Goal: Task Accomplishment & Management: Use online tool/utility

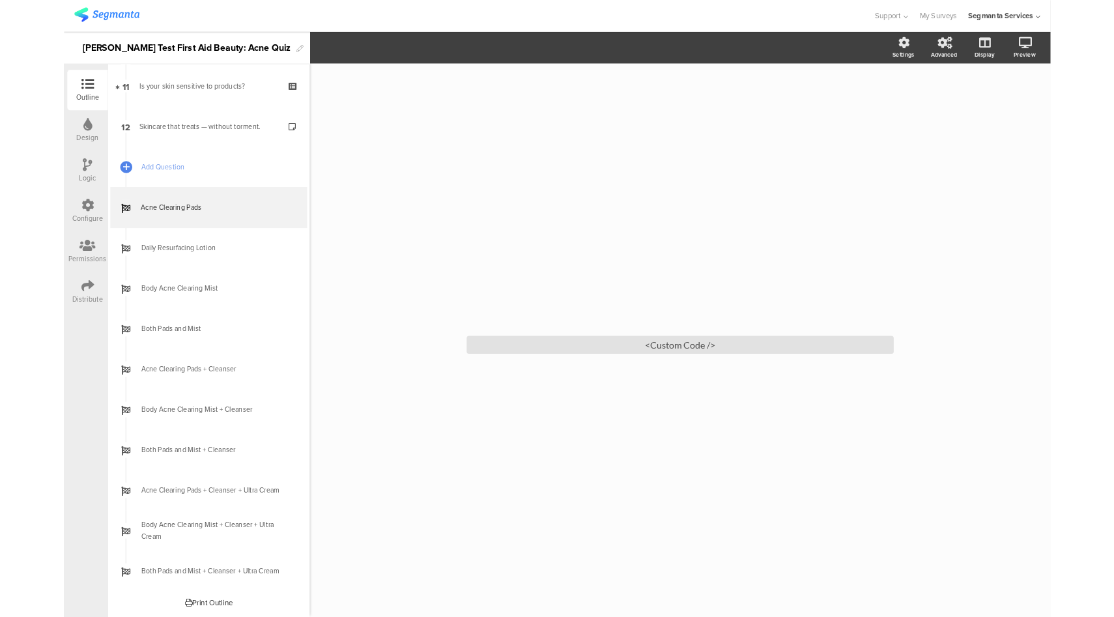
scroll to position [586, 0]
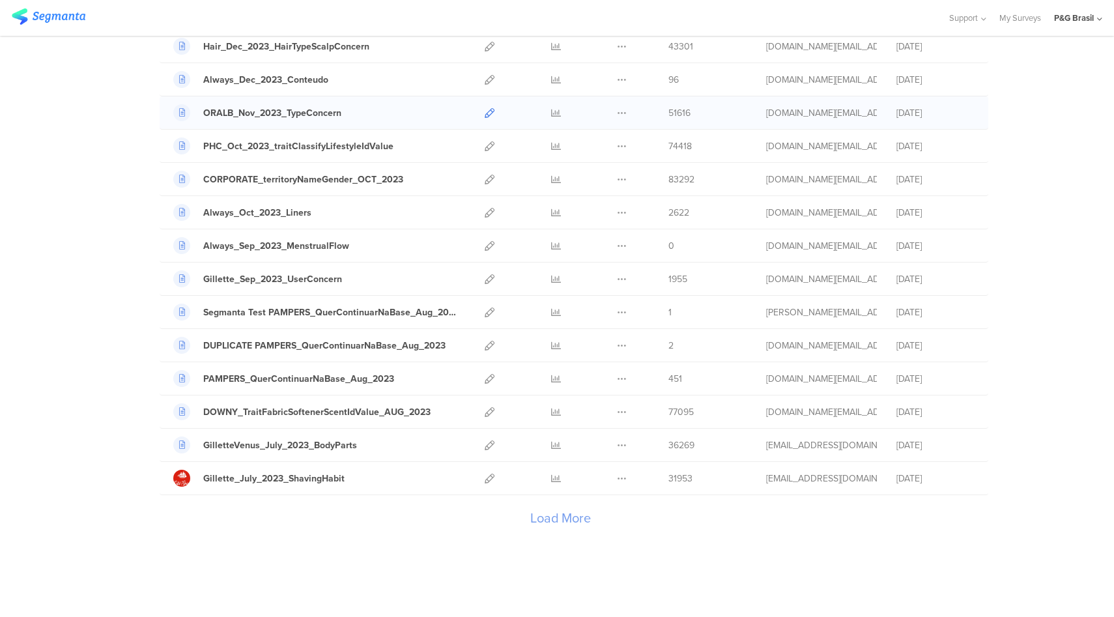
scroll to position [1233, 0]
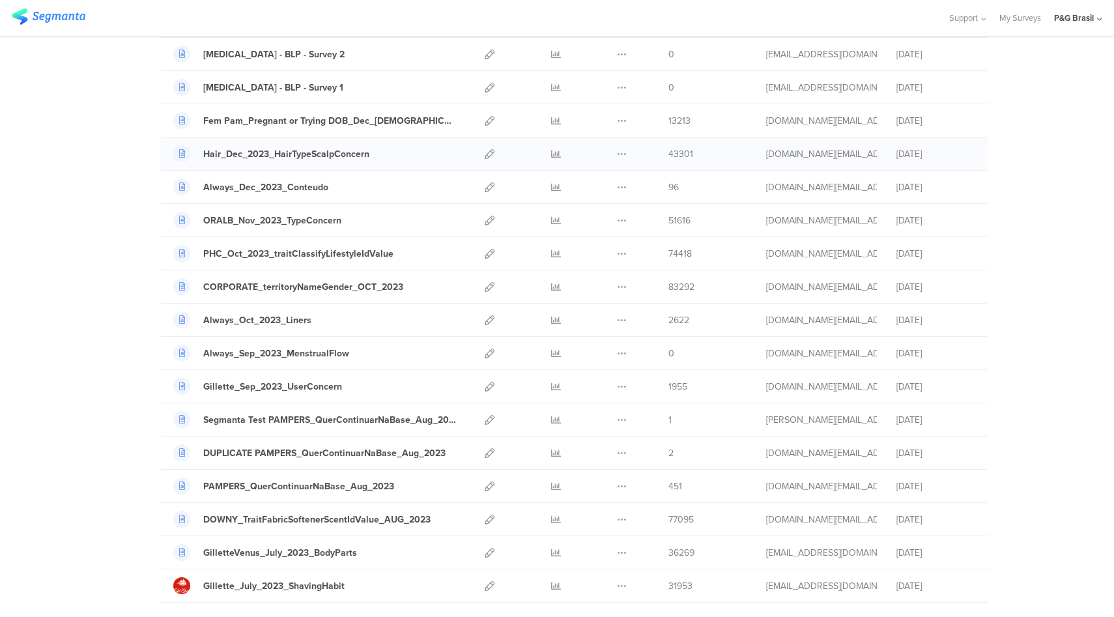
click at [479, 152] on div at bounding box center [490, 153] width 28 height 33
click at [485, 153] on icon at bounding box center [490, 154] width 10 height 10
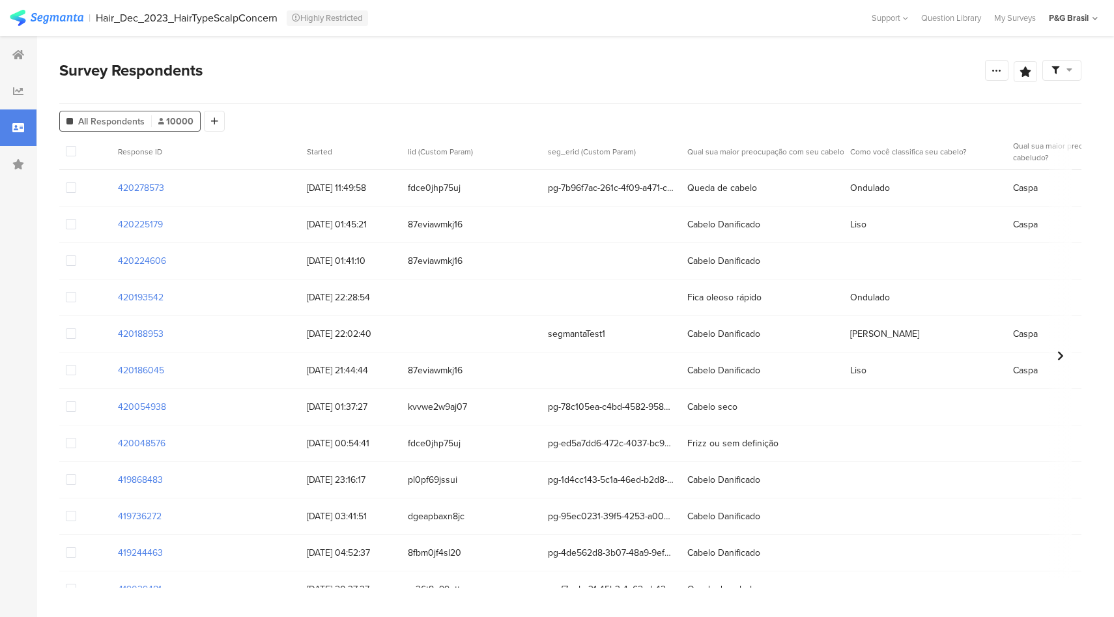
click at [641, 63] on div "Survey Respondents" at bounding box center [522, 70] width 926 height 23
click at [605, 76] on div "Survey Respondents" at bounding box center [522, 70] width 926 height 23
drag, startPoint x: 174, startPoint y: 189, endPoint x: 110, endPoint y: 190, distance: 63.8
click at [110, 190] on div "420278573 29/08/2025 11:49:58 fdce0jhp75uj pg-7b96f7ac-261c-4f09-a471-cc9bfe498…" at bounding box center [615, 188] width 1112 height 36
copy section "420278573"
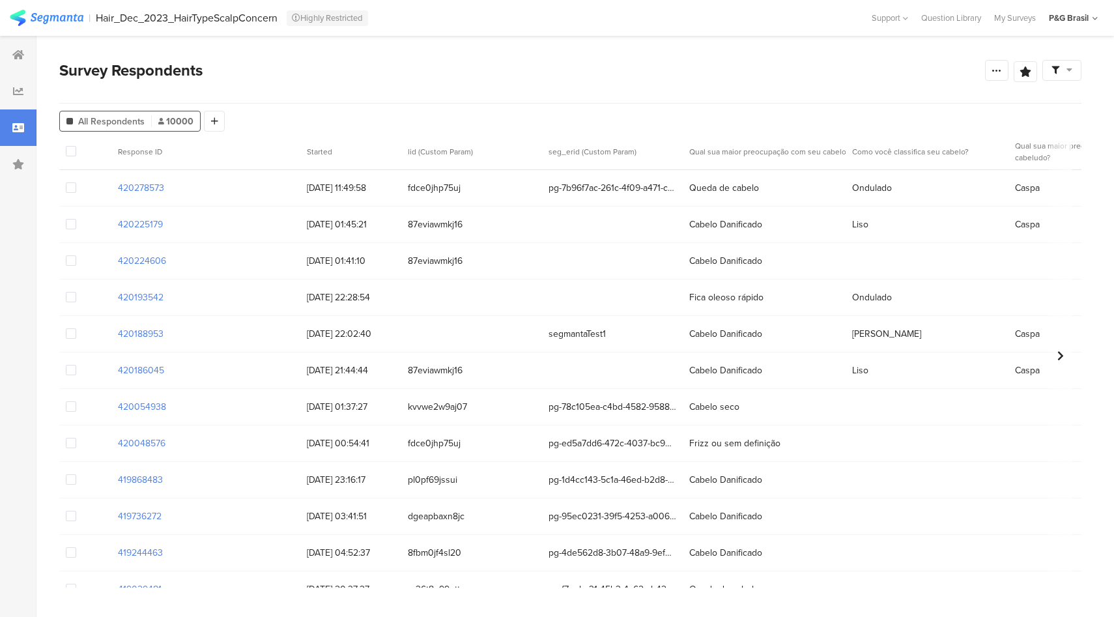
click at [577, 182] on span "pg-7b96f7ac-261c-4f09-a471-cc9bfe498f97" at bounding box center [613, 188] width 128 height 14
click at [573, 177] on div "pg-7b96f7ac-261c-4f09-a471-cc9bfe498f97" at bounding box center [612, 188] width 141 height 27
click at [573, 176] on div "pg-7b96f7ac-261c-4f09-a471-cc9bfe498f97" at bounding box center [612, 188] width 141 height 27
click at [573, 181] on span "pg-7b96f7ac-261c-4f09-a471-cc9bfe498f97" at bounding box center [613, 188] width 128 height 14
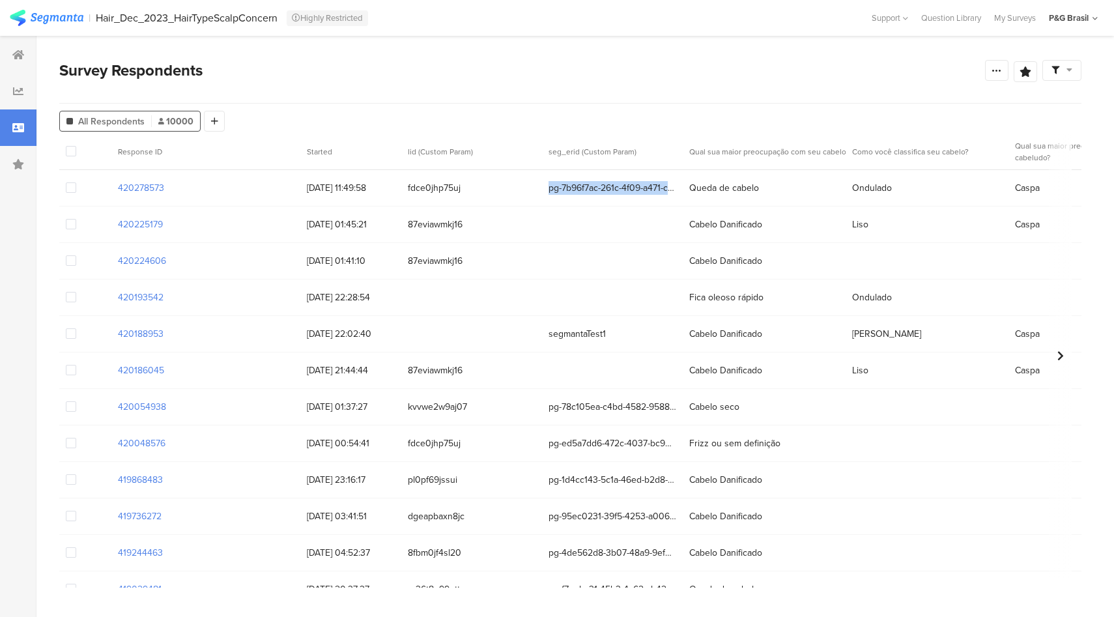
click at [573, 181] on span "pg-7b96f7ac-261c-4f09-a471-cc9bfe498f97" at bounding box center [613, 188] width 128 height 14
copy span "pg-7b96f7ac-261c-4f09-a471-cc9bfe498f97"
drag, startPoint x: 169, startPoint y: 222, endPoint x: 100, endPoint y: 223, distance: 69.1
click at [100, 223] on div "420225179 29/08/2025 01:45:21 87eviawmkj16 Cabelo Danificado Liso Caspa" at bounding box center [615, 225] width 1112 height 36
copy section "420225179"
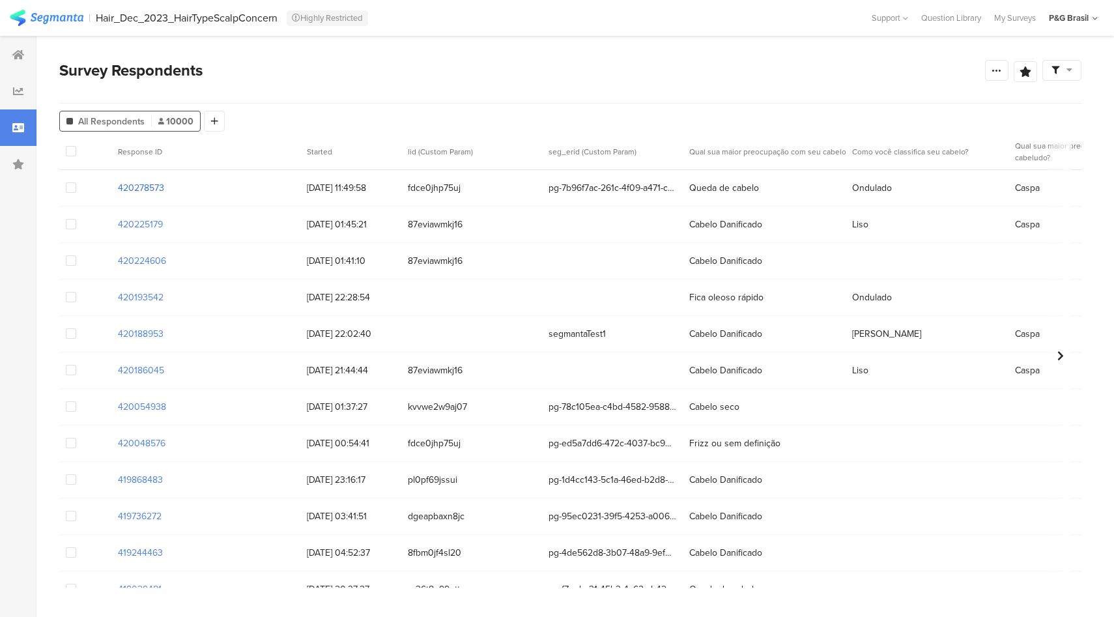
click at [153, 188] on section "420278573" at bounding box center [141, 188] width 46 height 14
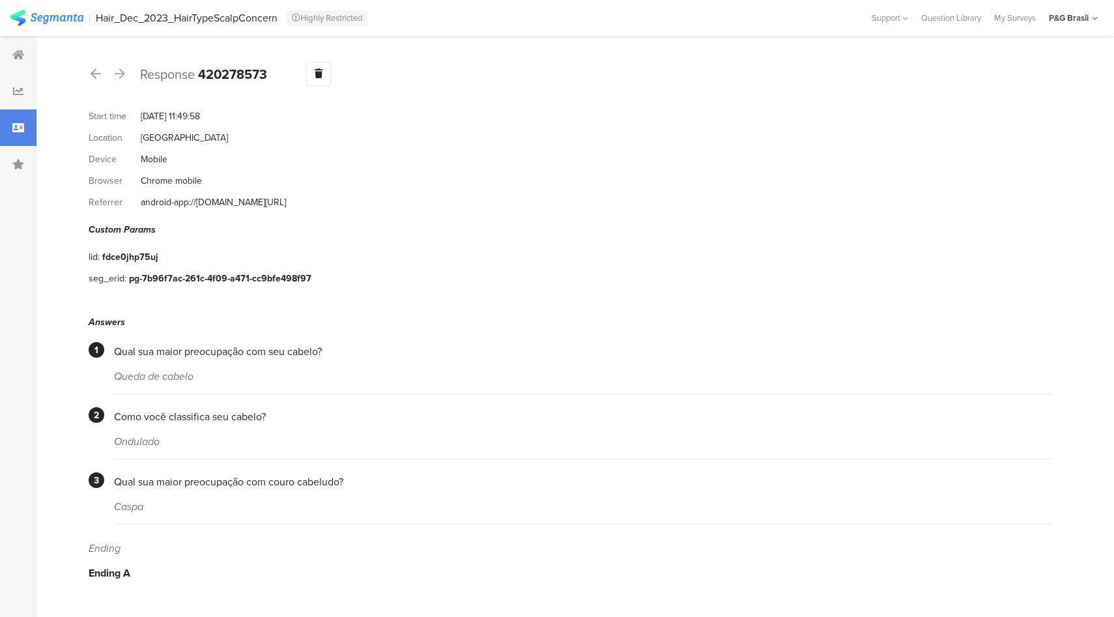
click at [14, 135] on div at bounding box center [18, 127] width 36 height 36
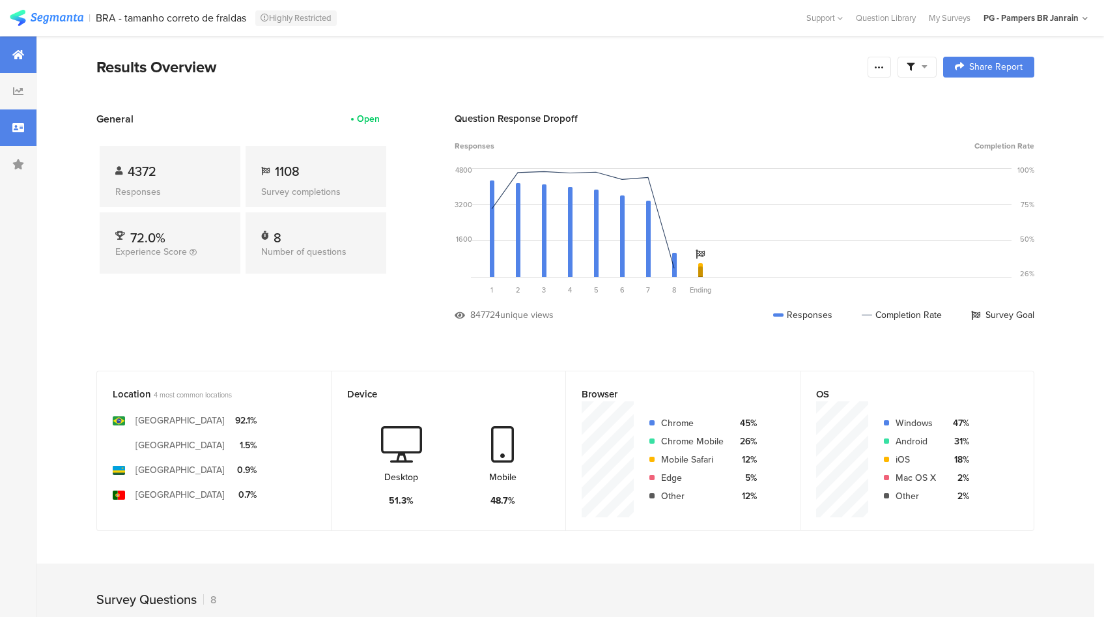
click at [21, 127] on icon at bounding box center [18, 127] width 12 height 10
click at [7, 127] on div at bounding box center [18, 127] width 36 height 36
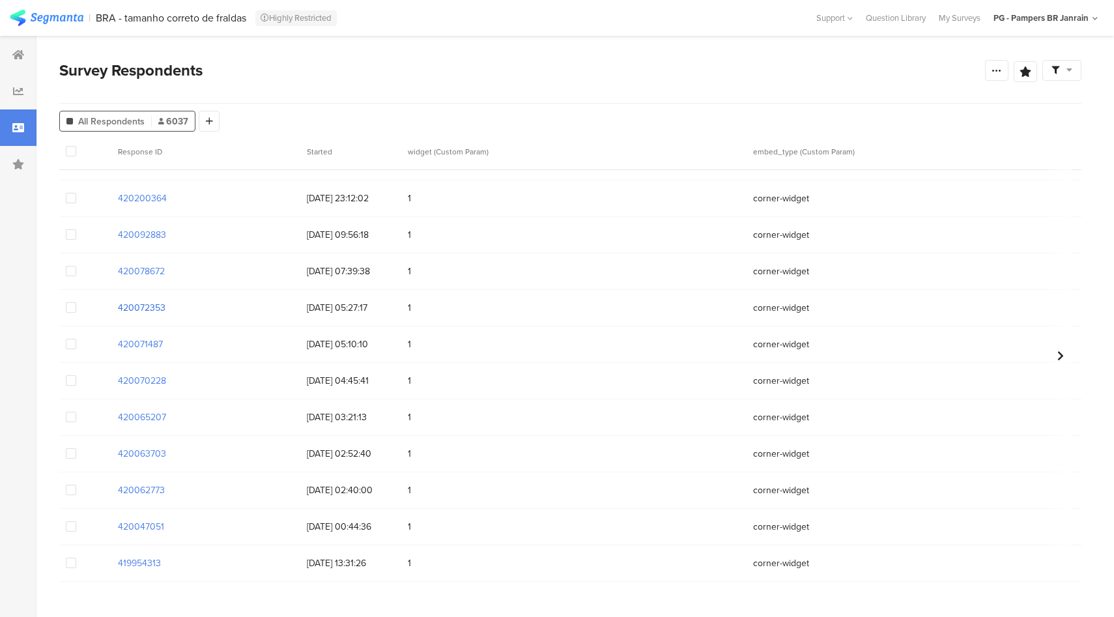
scroll to position [202, 0]
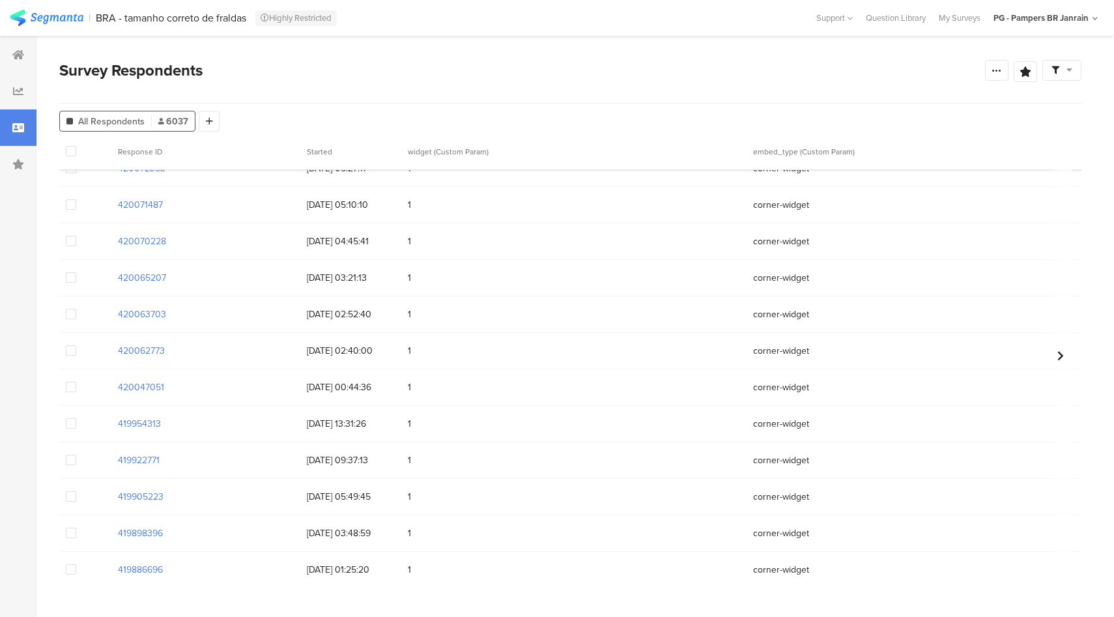
click at [804, 73] on div "Survey Respondents" at bounding box center [522, 70] width 926 height 23
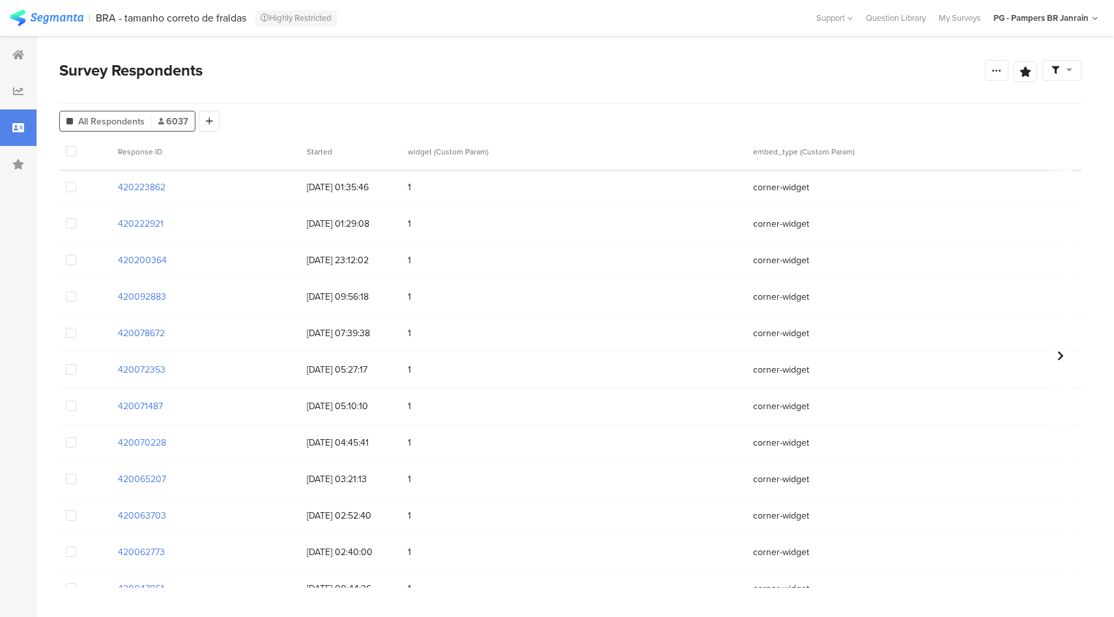
scroll to position [0, 0]
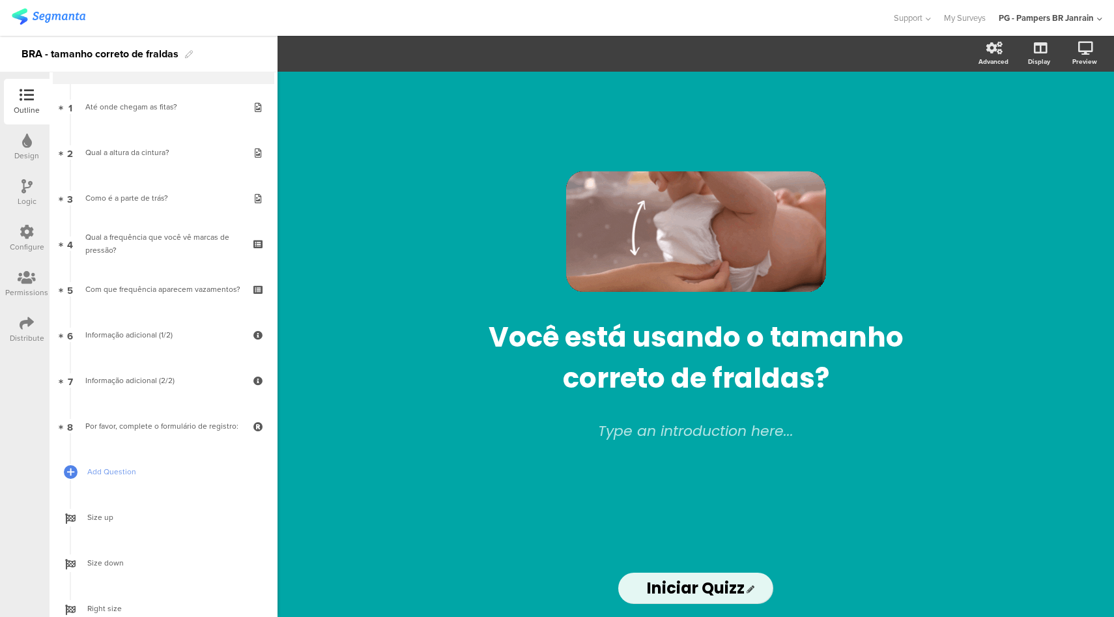
scroll to position [84, 0]
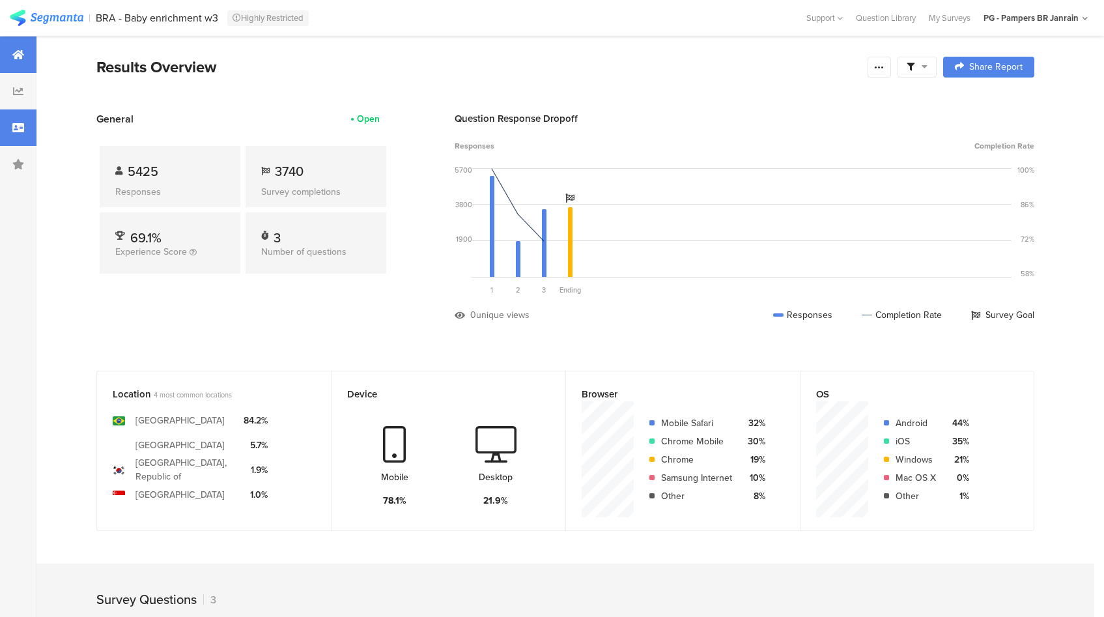
click at [11, 136] on div at bounding box center [18, 127] width 36 height 36
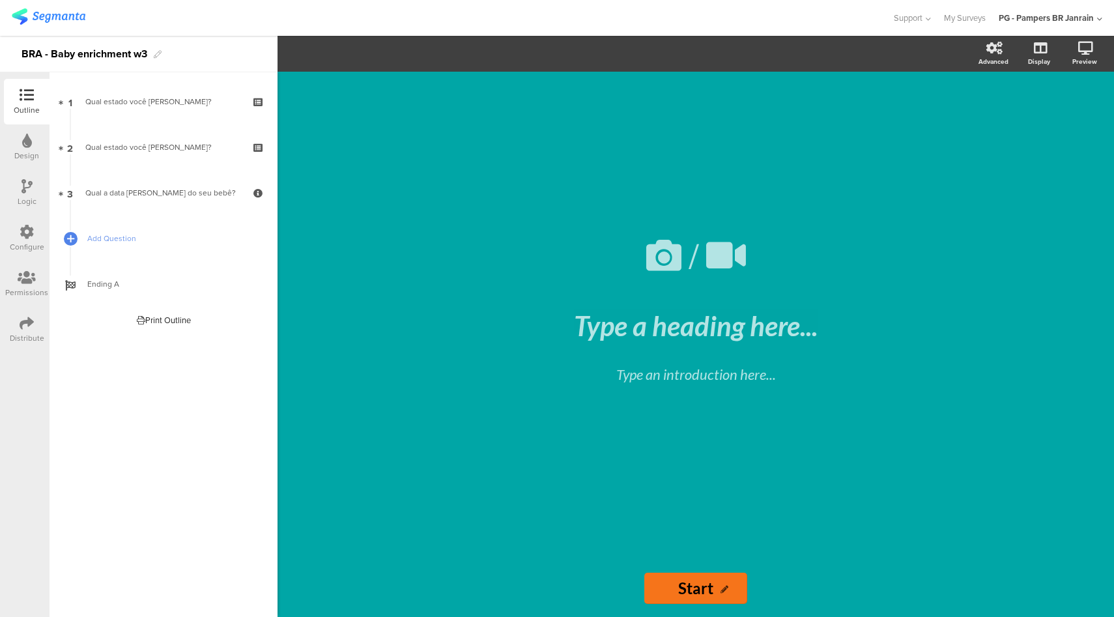
click at [31, 229] on icon at bounding box center [27, 232] width 14 height 14
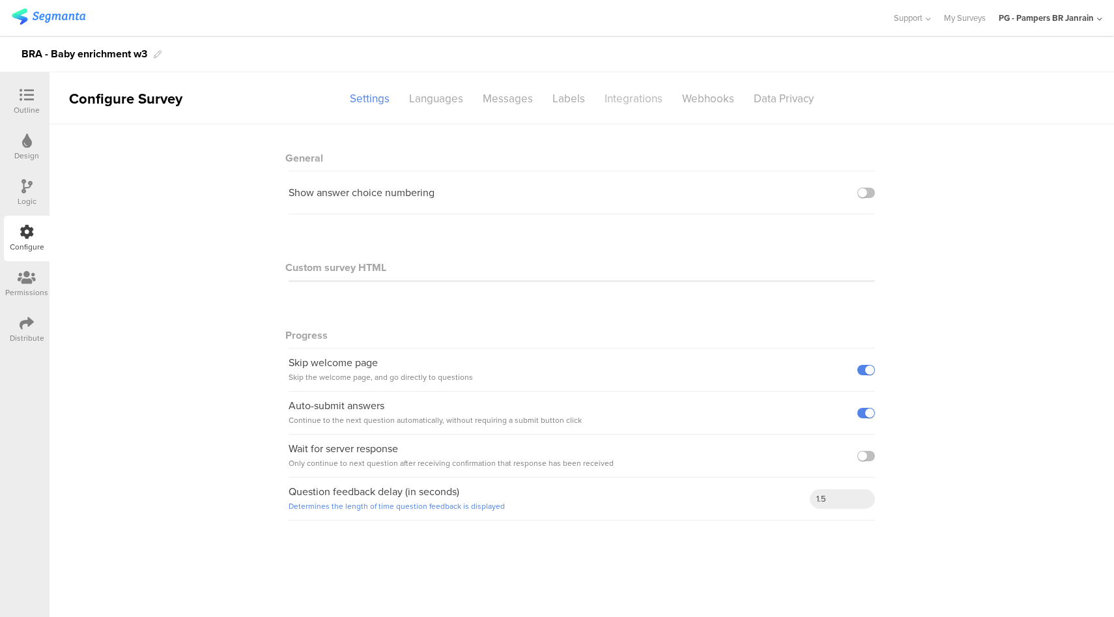
click at [614, 93] on div "Integrations" at bounding box center [634, 98] width 78 height 23
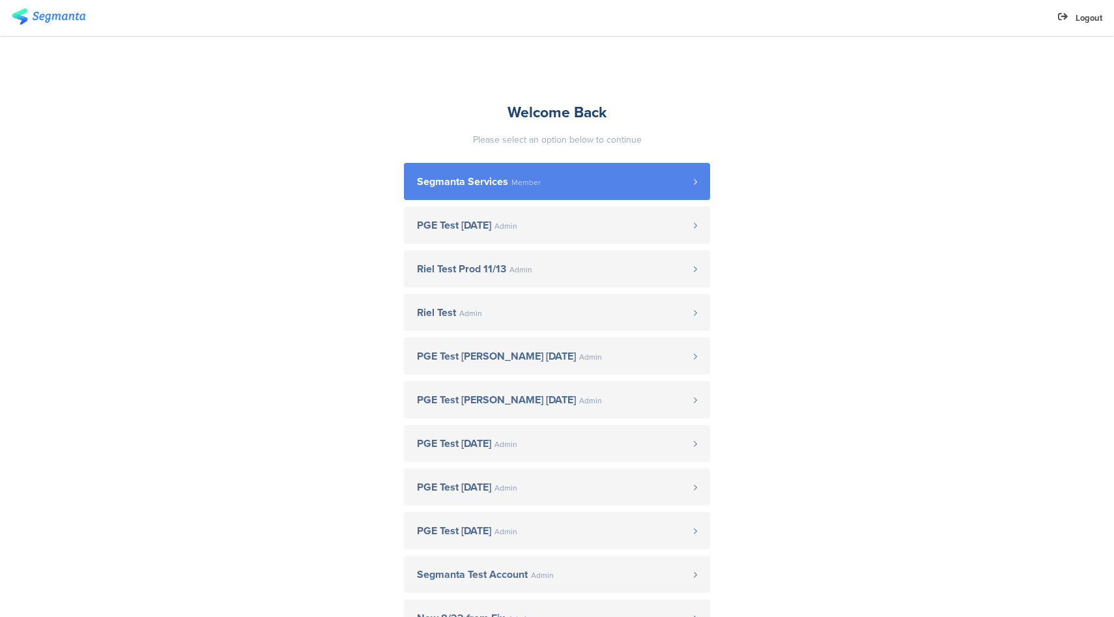
click at [601, 184] on span "Segmanta Services Member" at bounding box center [555, 182] width 277 height 10
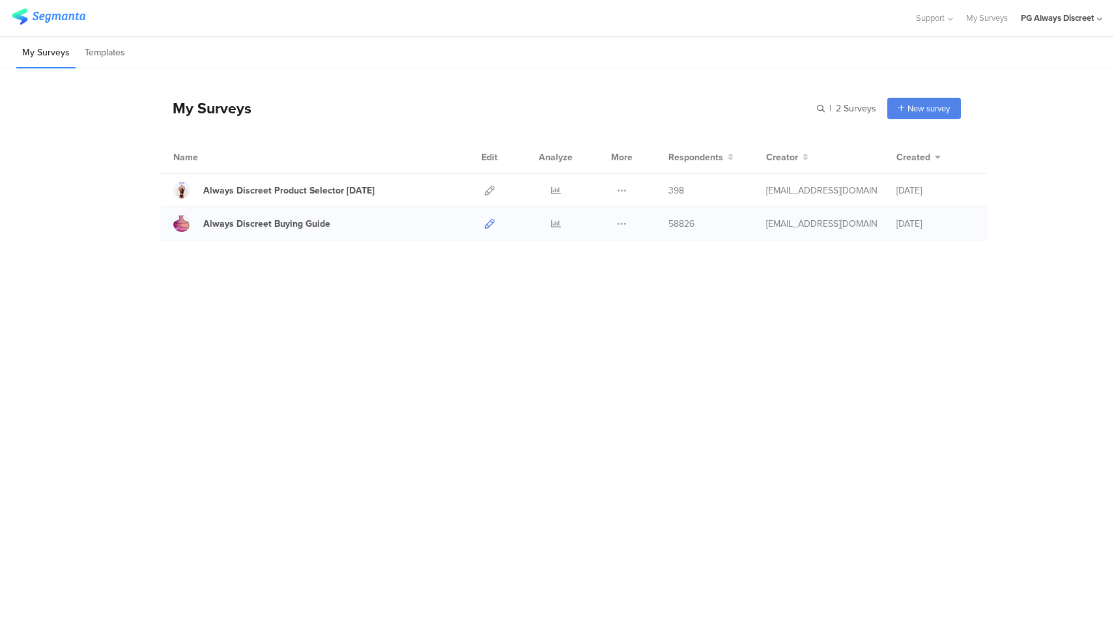
click at [489, 223] on icon at bounding box center [490, 224] width 10 height 10
click at [556, 220] on icon at bounding box center [556, 224] width 10 height 10
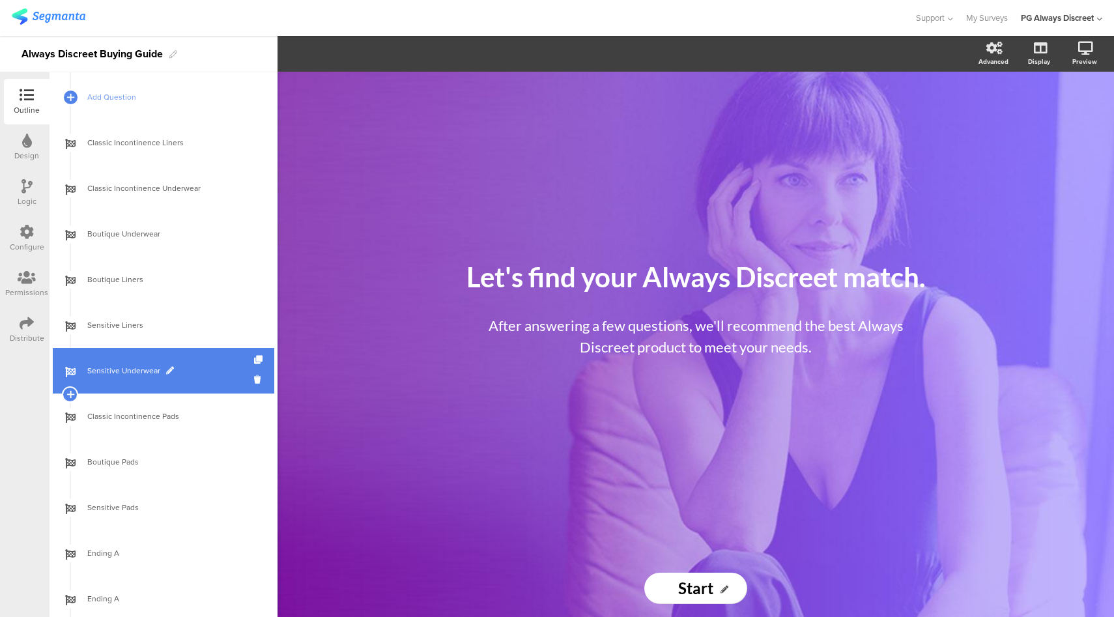
scroll to position [574, 0]
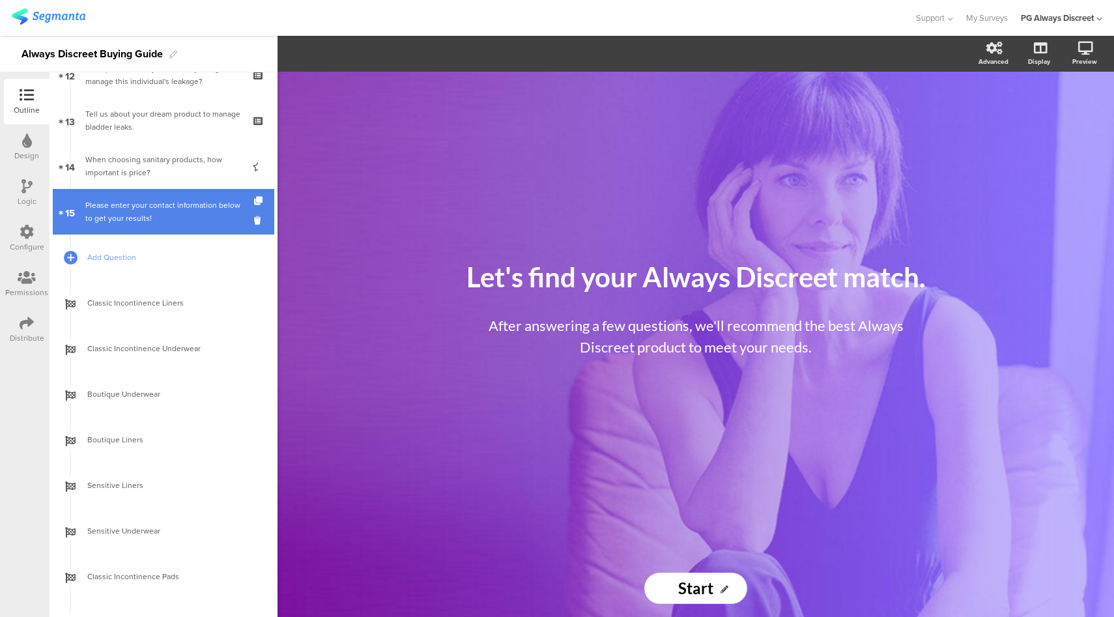
click at [200, 224] on div "Please enter your contact information below to get your results!" at bounding box center [163, 212] width 156 height 26
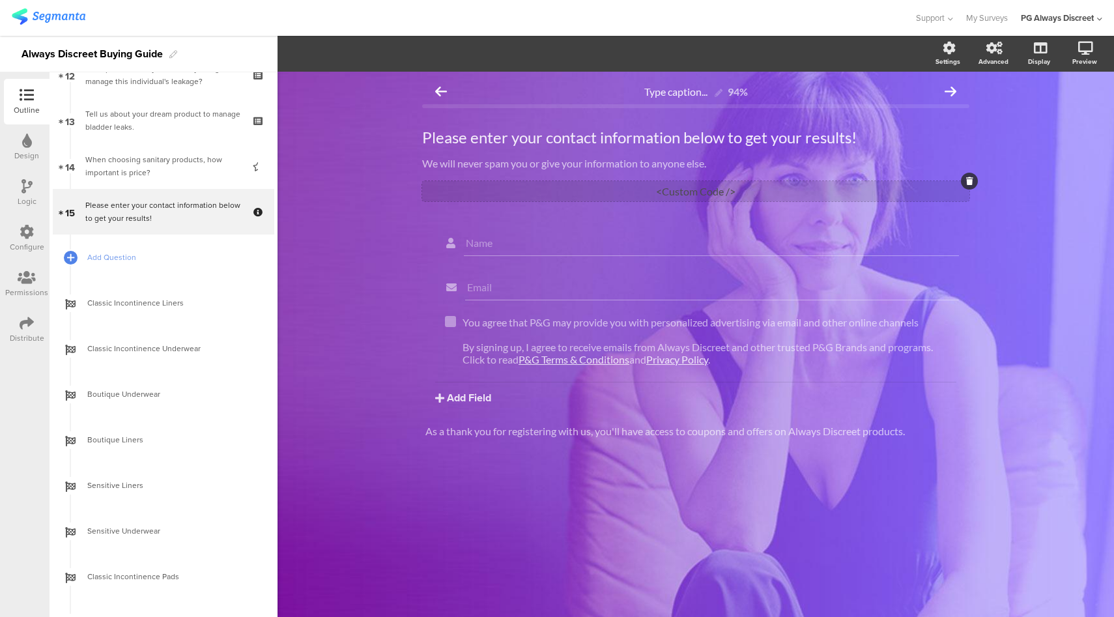
click at [738, 194] on div "<Custom Code />" at bounding box center [695, 191] width 547 height 20
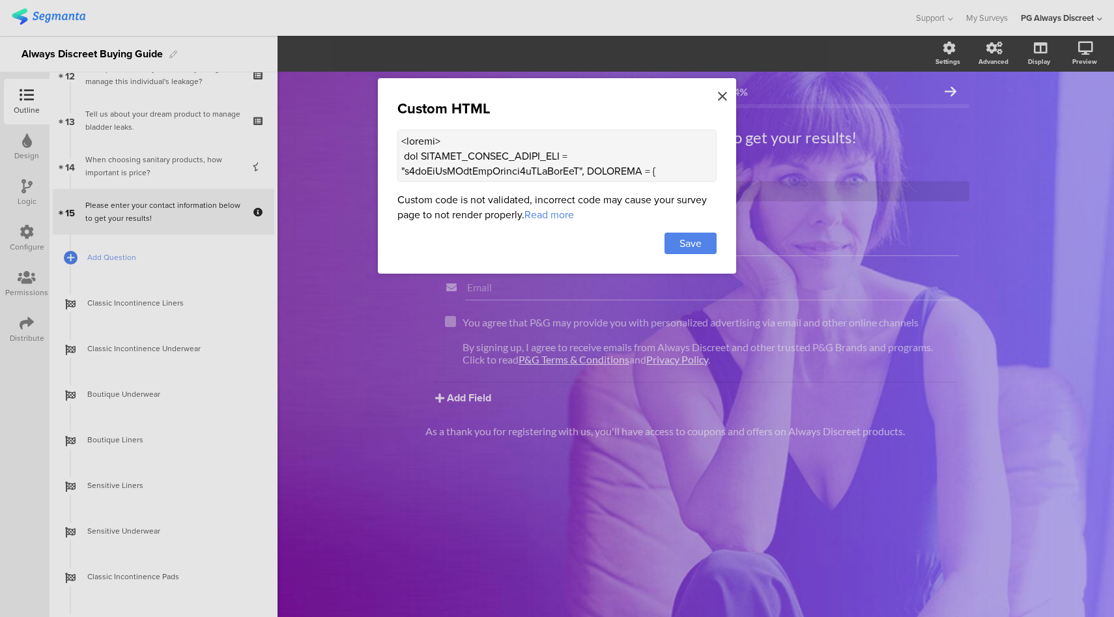
click at [724, 101] on icon at bounding box center [722, 96] width 9 height 14
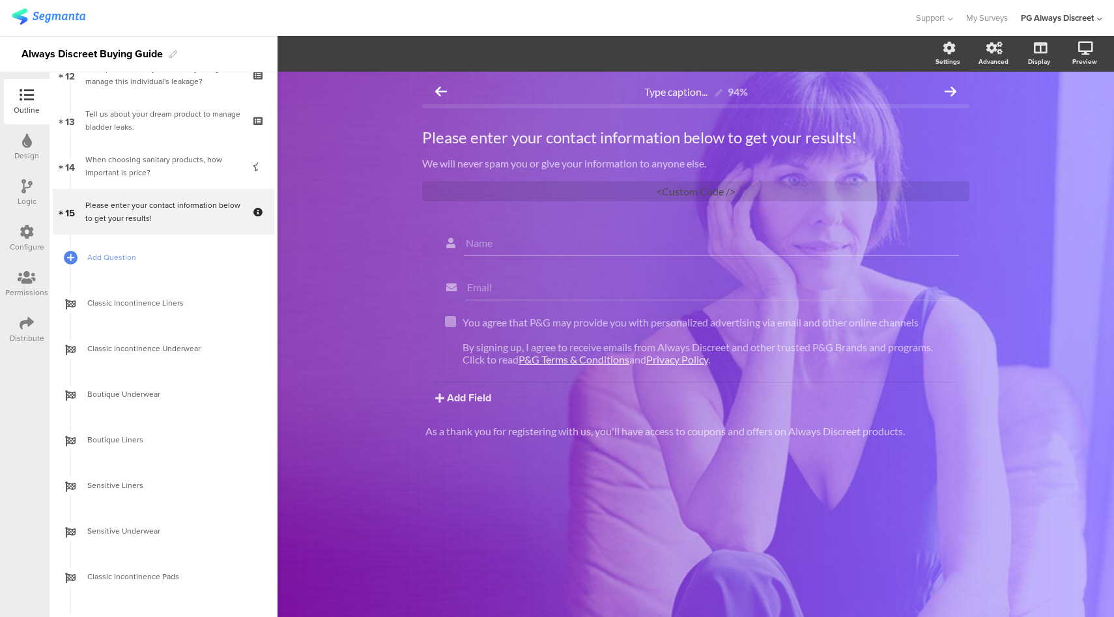
click at [33, 246] on div "Configure" at bounding box center [27, 247] width 35 height 12
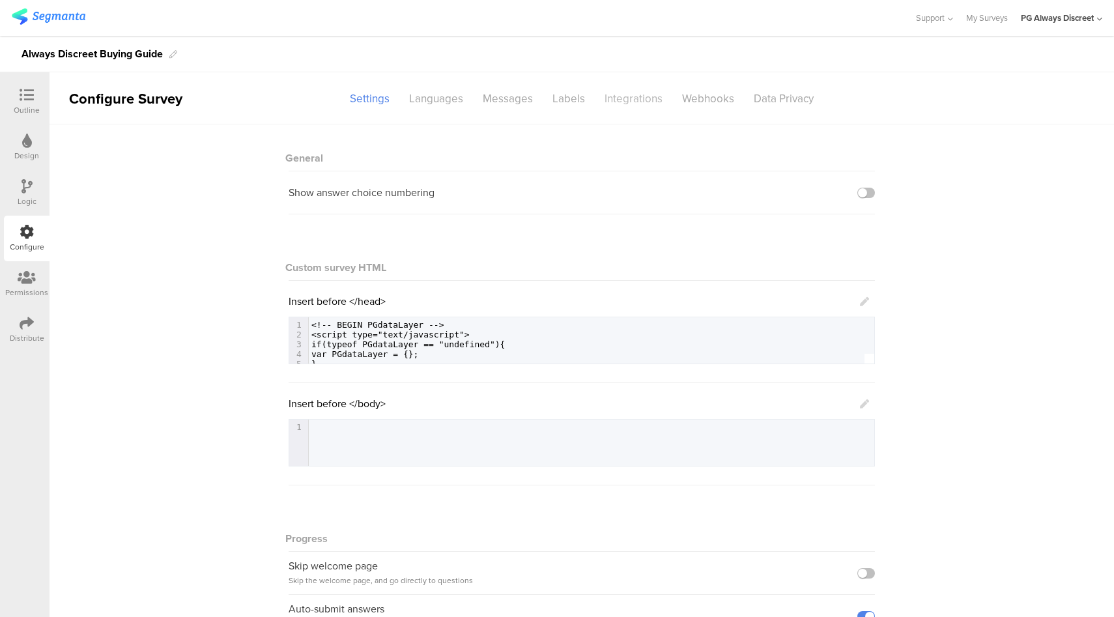
click at [625, 102] on div "Integrations" at bounding box center [634, 98] width 78 height 23
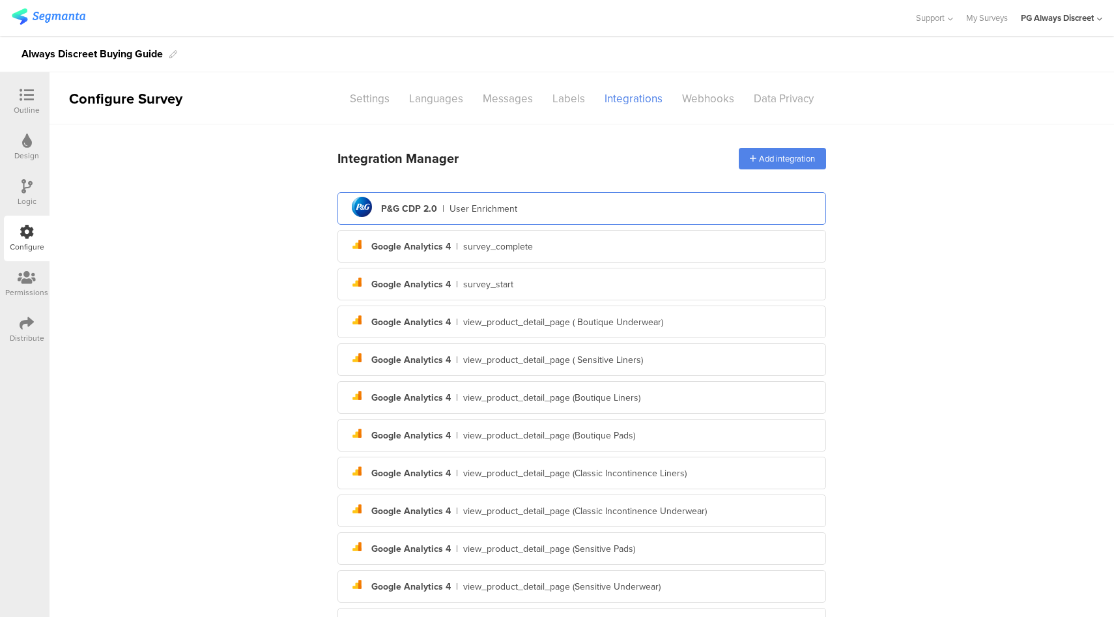
click at [570, 202] on div "pg logo P&G CDP 2.0 | User Enrichment" at bounding box center [582, 209] width 468 height 32
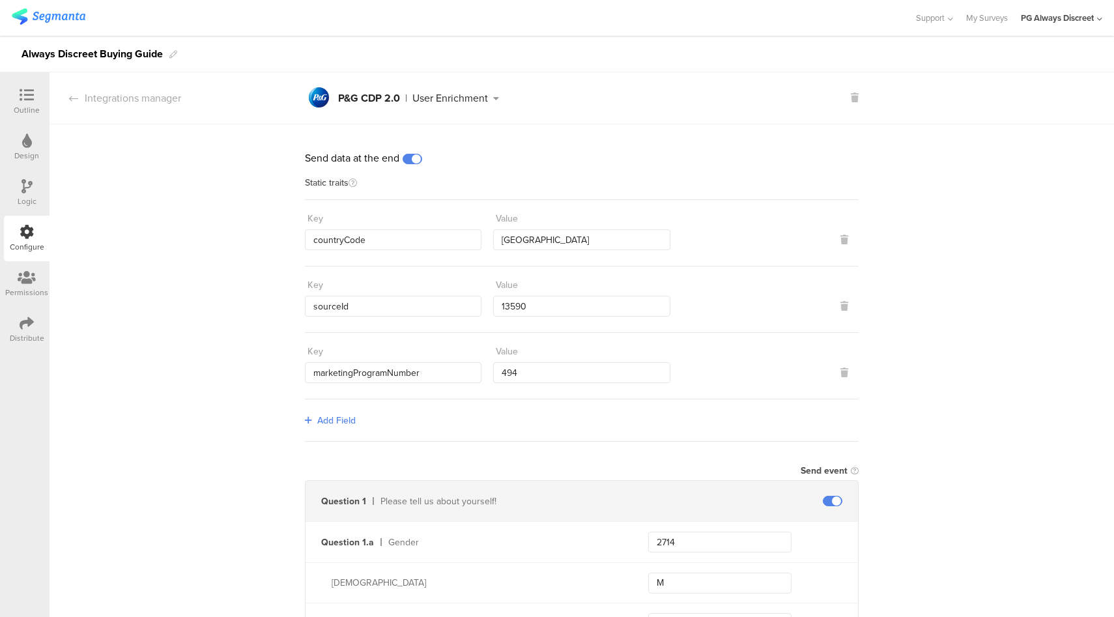
click at [124, 107] on section "Integrations manager pg logo P&G CDP 2.0 | User Enrichment pg logo P&G CDP 2.0 …" at bounding box center [582, 98] width 1065 height 52
click at [129, 98] on div "Integrations manager" at bounding box center [116, 98] width 132 height 15
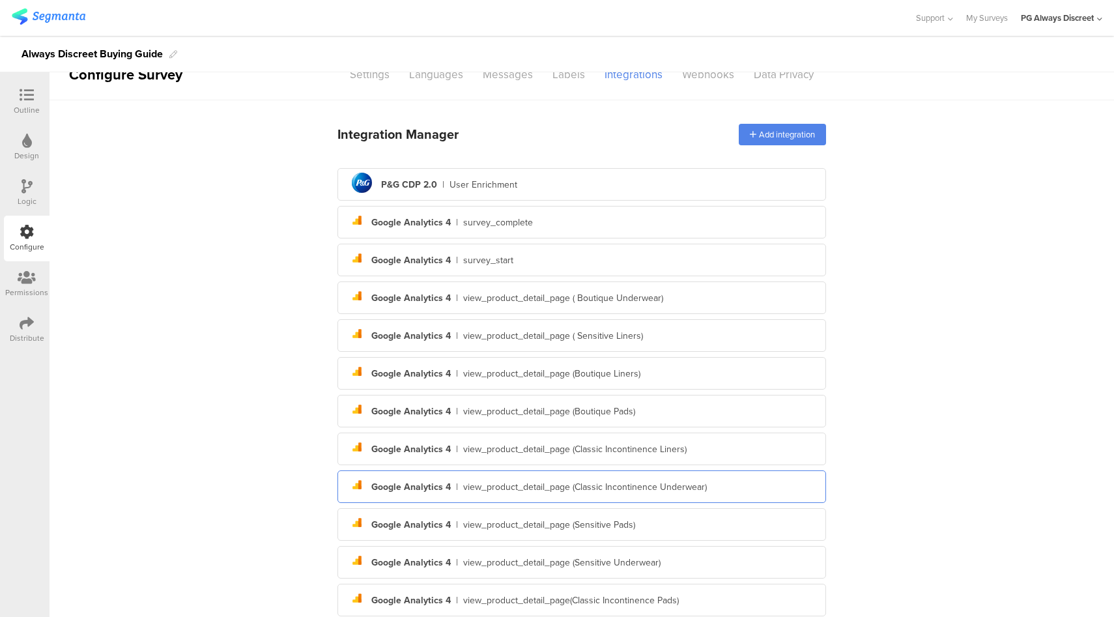
scroll to position [137, 0]
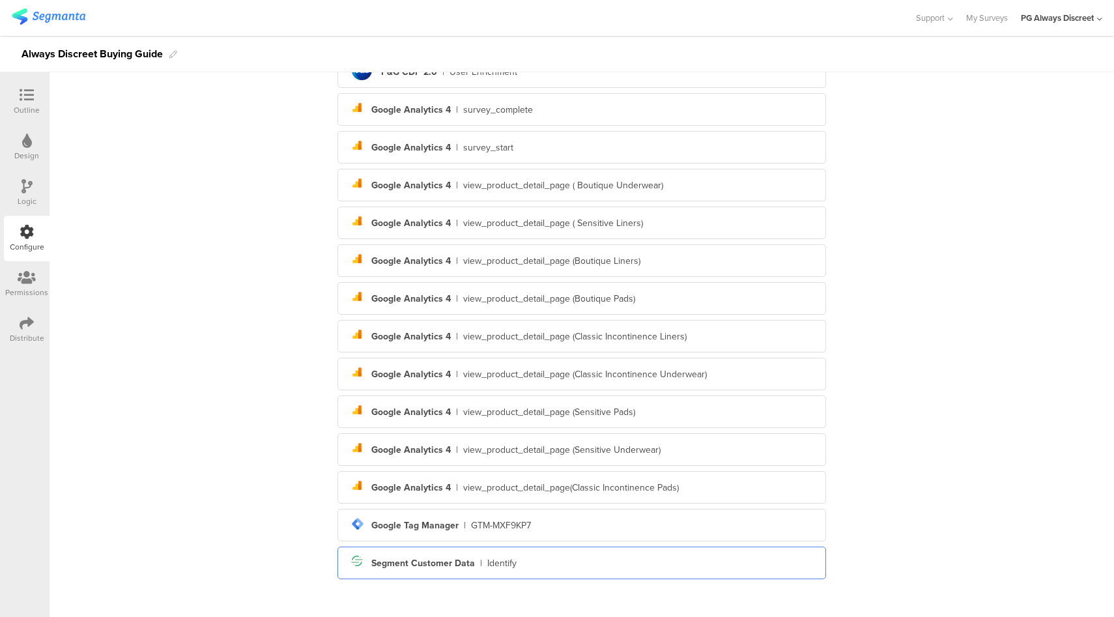
click at [487, 564] on div "Identify" at bounding box center [501, 563] width 29 height 14
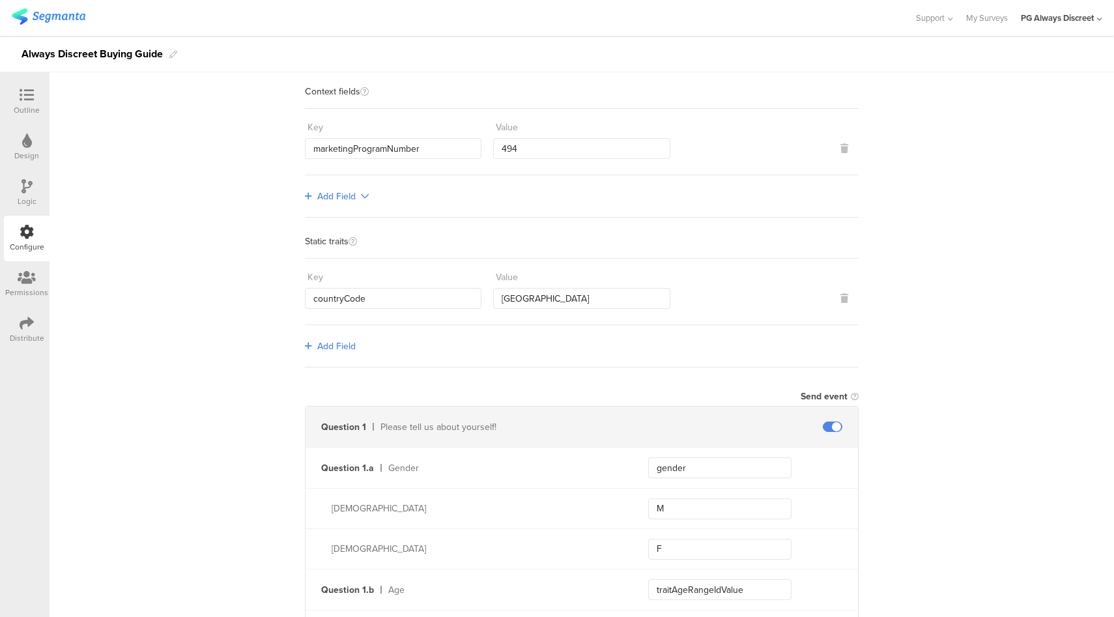
scroll to position [0, 0]
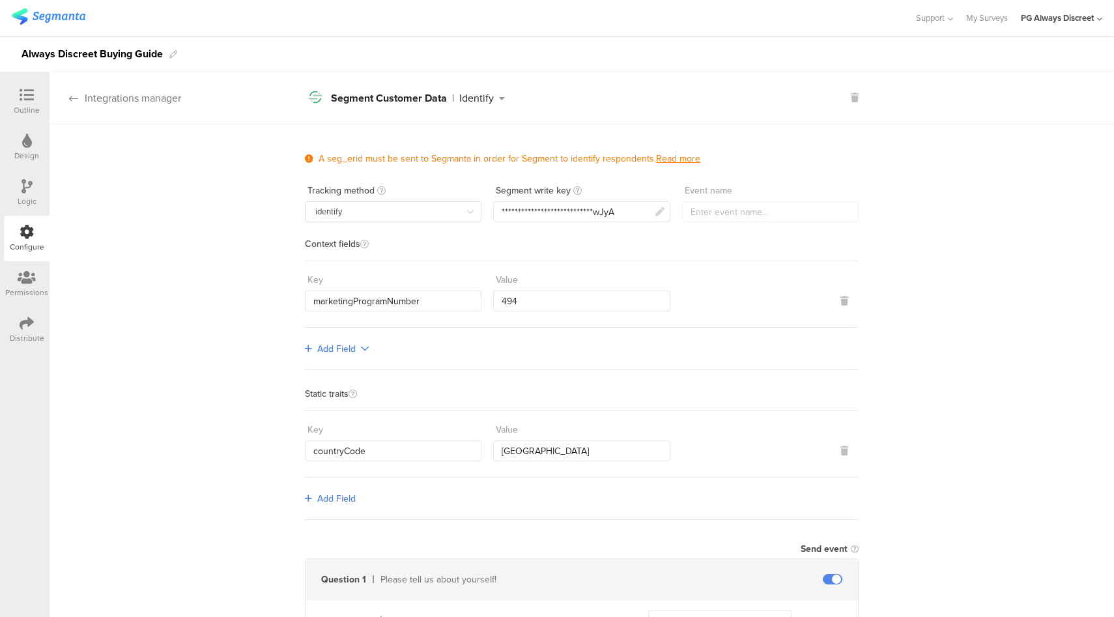
click at [137, 103] on div "Integrations manager" at bounding box center [116, 98] width 132 height 15
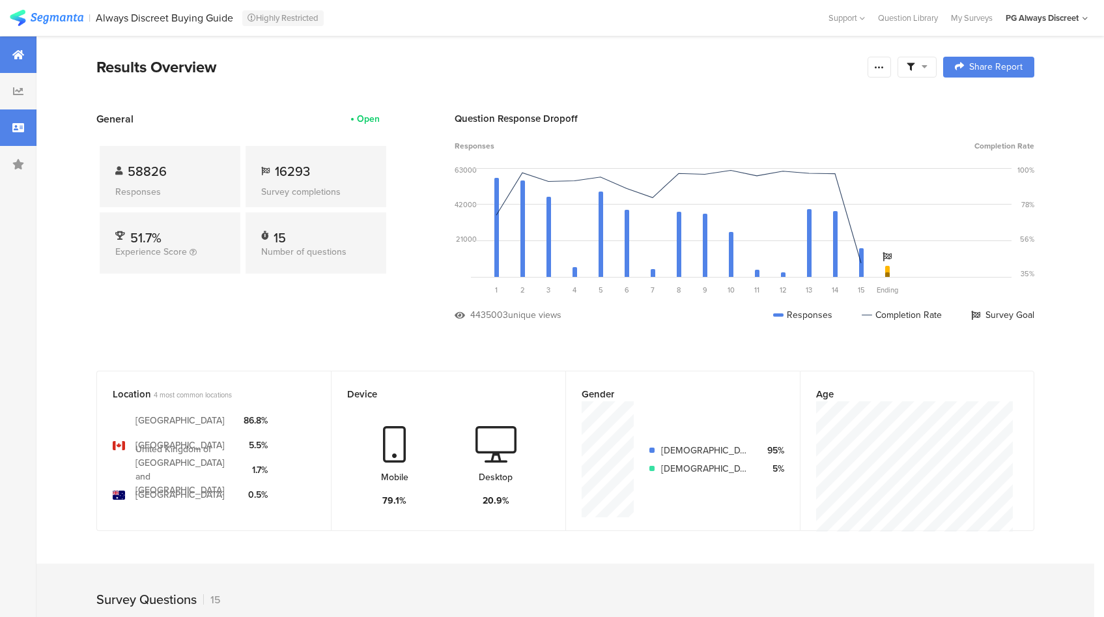
click at [4, 122] on div at bounding box center [18, 127] width 36 height 36
